Goal: Task Accomplishment & Management: Use online tool/utility

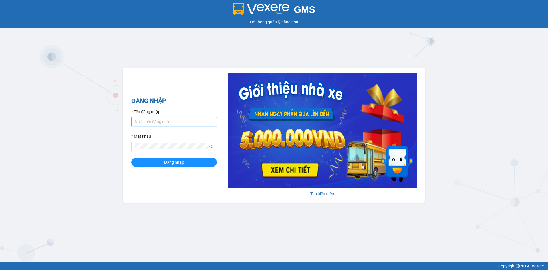
drag, startPoint x: 161, startPoint y: 121, endPoint x: 161, endPoint y: 125, distance: 3.5
click at [161, 121] on input "Tên đăng nhập" at bounding box center [174, 121] width 86 height 9
type input "hongphuc.tienoanh"
click at [131, 157] on button "Đăng nhập" at bounding box center [174, 161] width 86 height 9
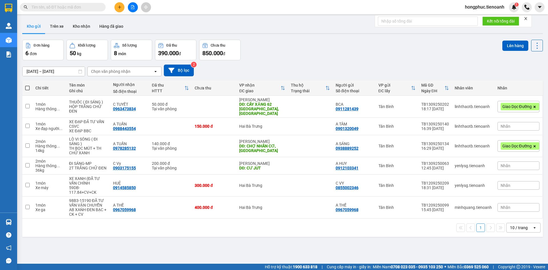
paste input "0348747905"
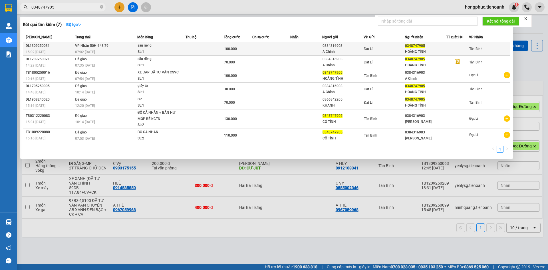
type input "0348747905"
click at [80, 52] on span "07:02 - 14/09" at bounding box center [85, 52] width 20 height 4
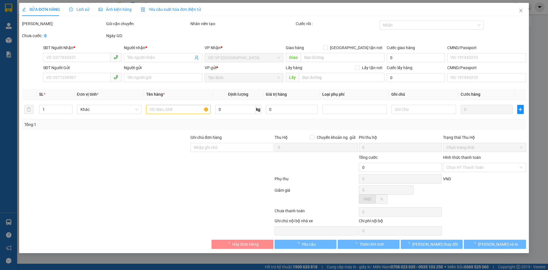
type input "0348747905"
type input "HOÀNG TÌNH"
type input "0384316903"
type input "A Chính"
type input "100.000"
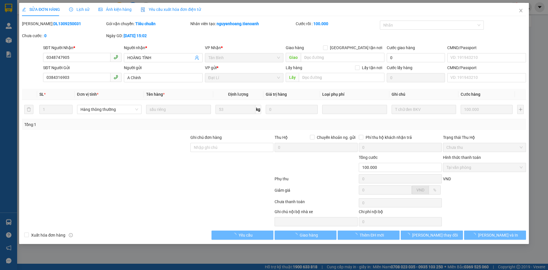
click at [77, 6] on div "Lịch sử" at bounding box center [79, 9] width 20 height 6
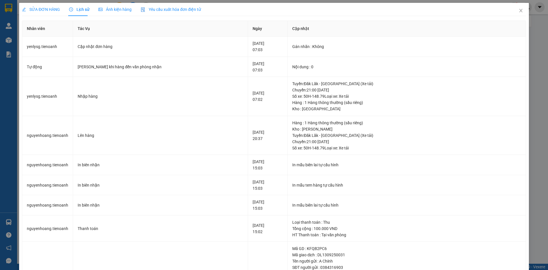
click at [47, 8] on span "SỬA ĐƠN HÀNG" at bounding box center [41, 9] width 38 height 5
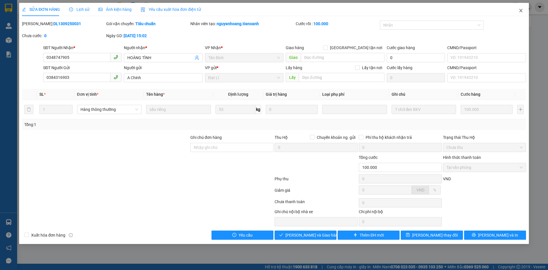
click at [521, 12] on icon "close" at bounding box center [520, 10] width 3 height 3
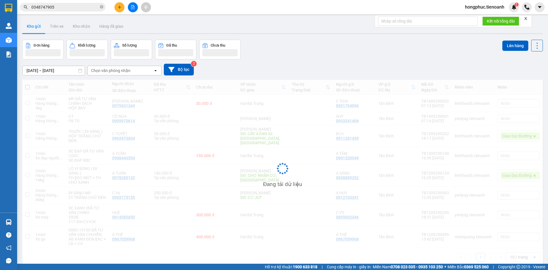
click at [67, 9] on input "0348747905" at bounding box center [64, 7] width 67 height 6
